Goal: Information Seeking & Learning: Check status

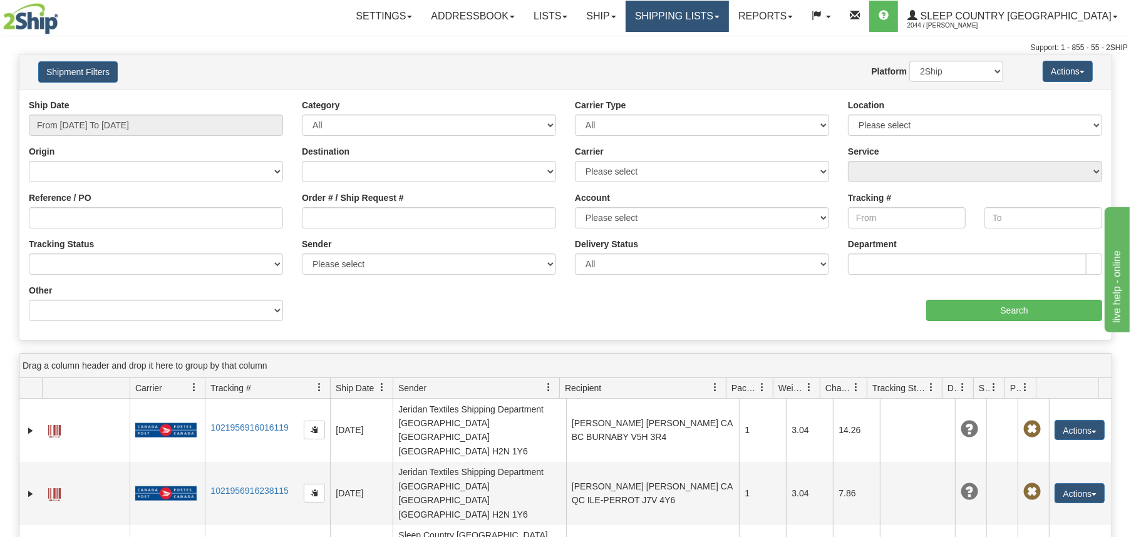
click at [727, 21] on link "Shipping lists" at bounding box center [677, 16] width 103 height 31
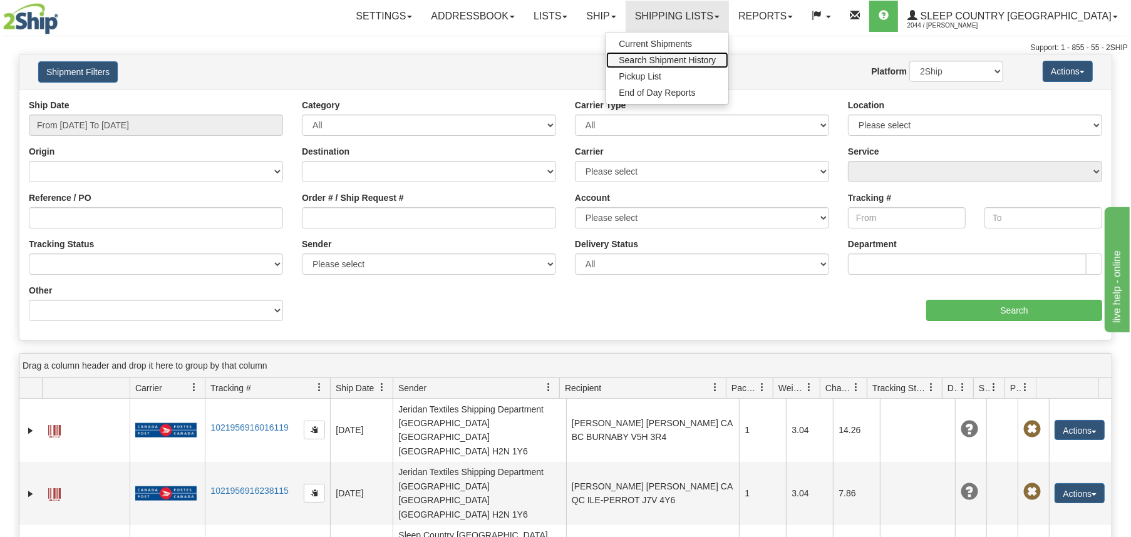
click at [716, 63] on span "Search Shipment History" at bounding box center [667, 60] width 97 height 10
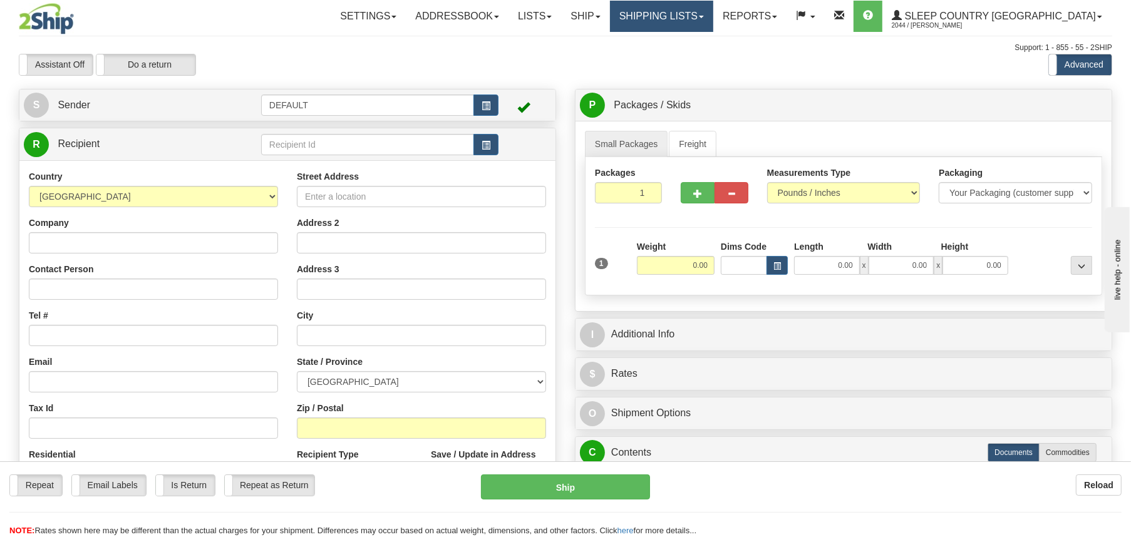
click at [713, 16] on link "Shipping lists" at bounding box center [661, 16] width 103 height 31
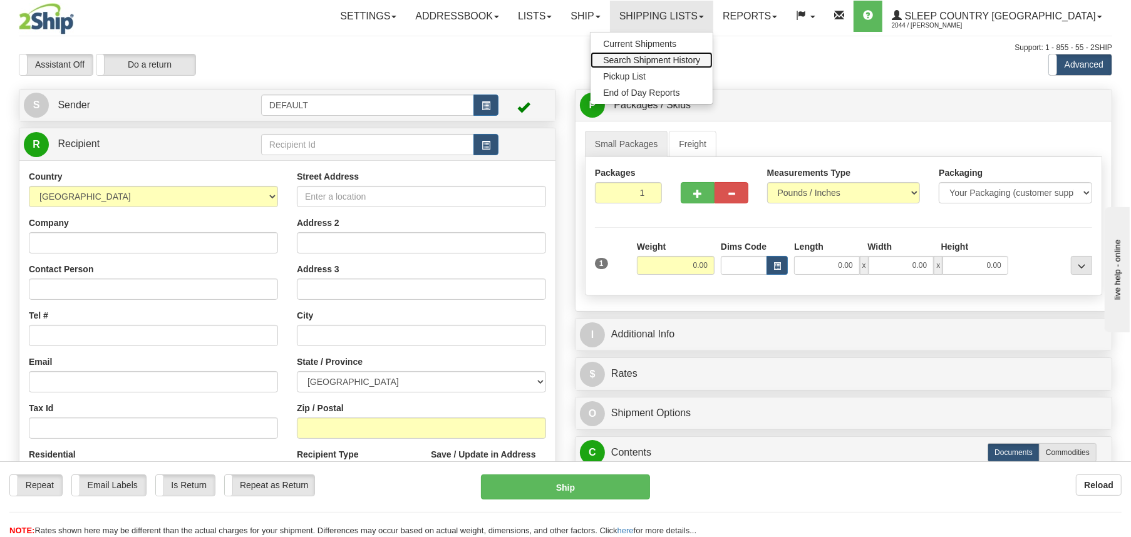
click at [700, 63] on span "Search Shipment History" at bounding box center [651, 60] width 97 height 10
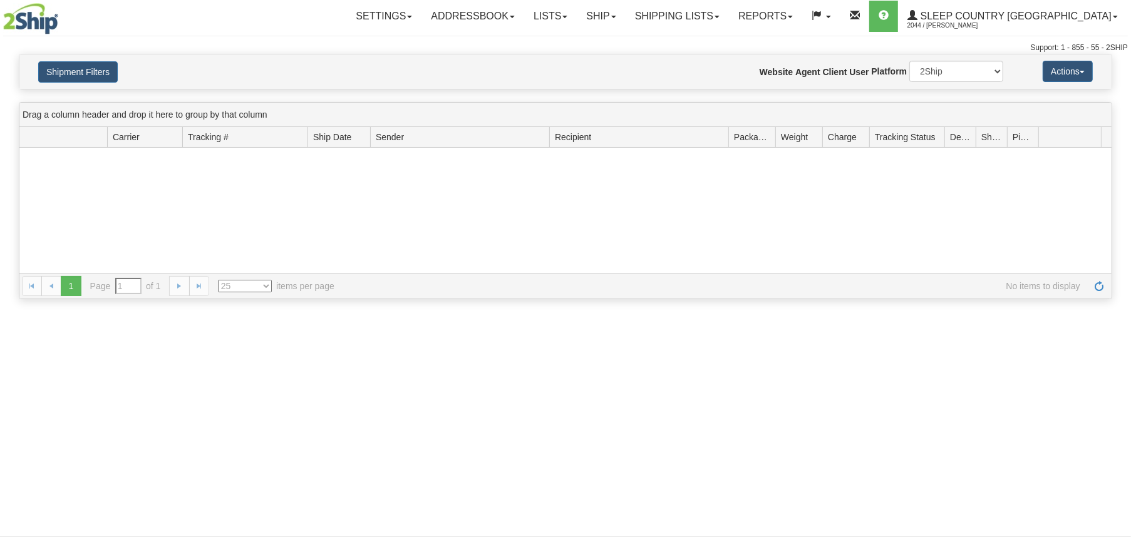
type input "From [DATE] To [DATE]"
